Goal: Navigation & Orientation: Find specific page/section

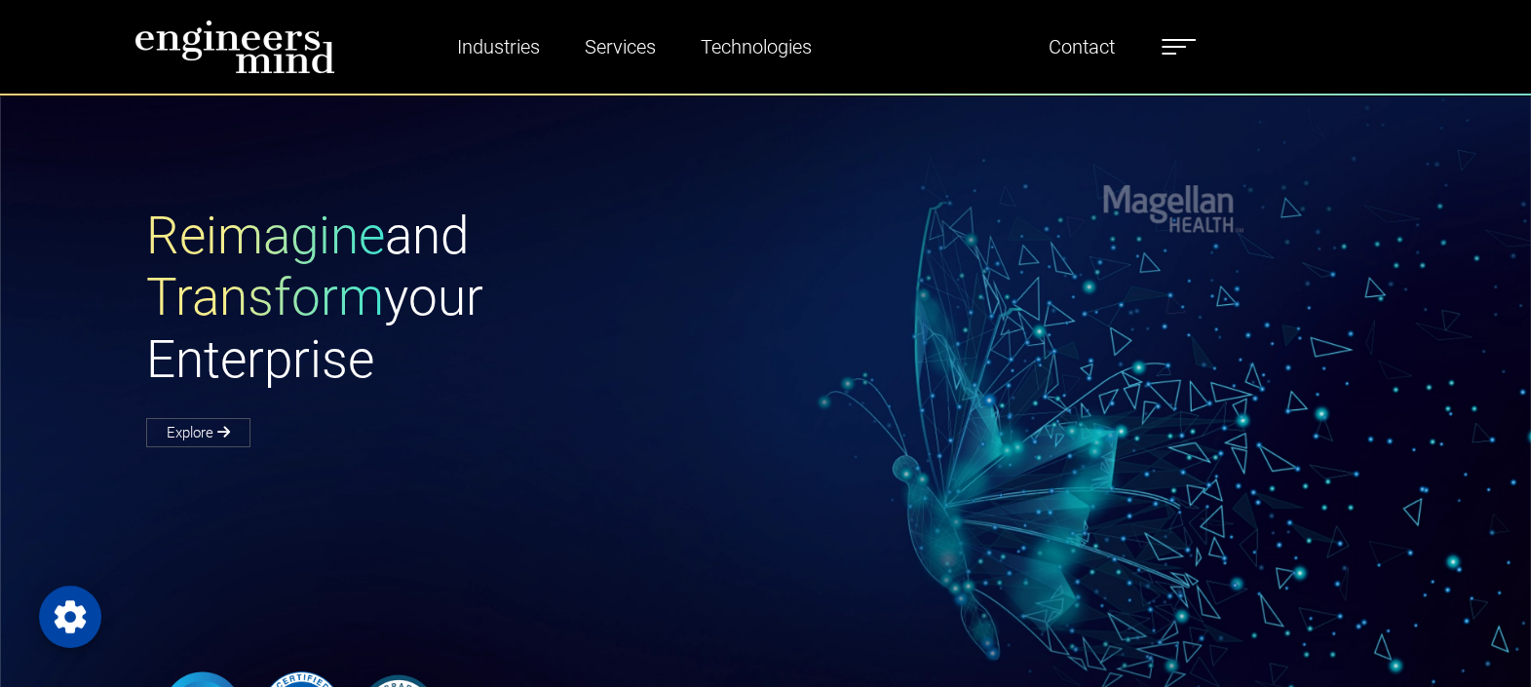
click at [1186, 63] on ul "Industries Financial Services Healthcare Manufacturing Services Digital Transfo…" at bounding box center [805, 46] width 802 height 45
click at [1184, 55] on label at bounding box center [1179, 46] width 34 height 25
click at [897, 162] on div "Reimagine and Transform your Enterprise Explore" at bounding box center [777, 481] width 1555 height 775
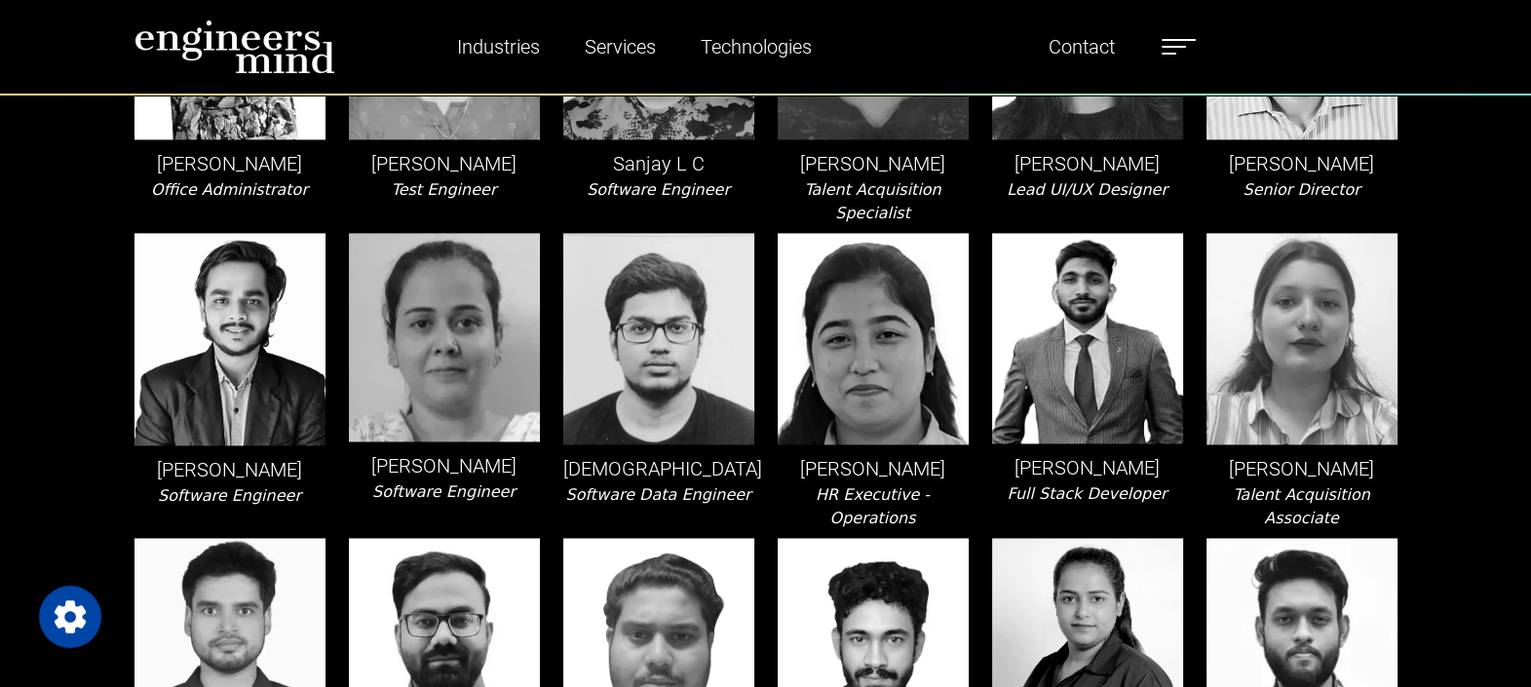
scroll to position [4021, 0]
